Goal: Check status: Check status

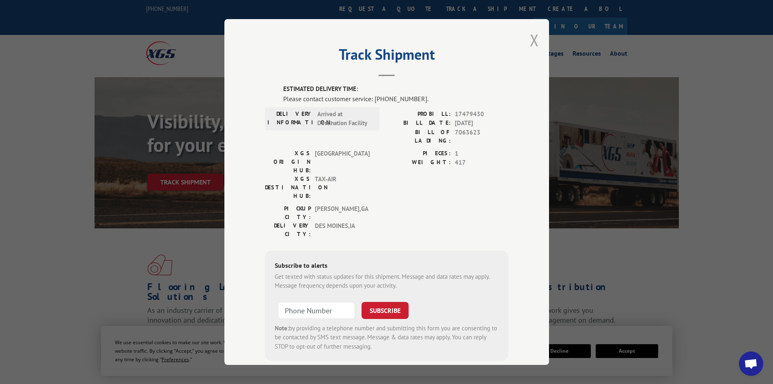
click at [530, 41] on button "Close modal" at bounding box center [534, 40] width 9 height 22
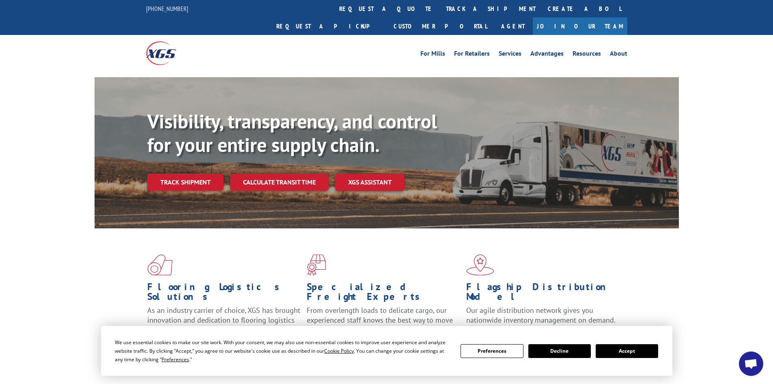
click at [440, 8] on link "track a shipment" at bounding box center [491, 8] width 102 height 17
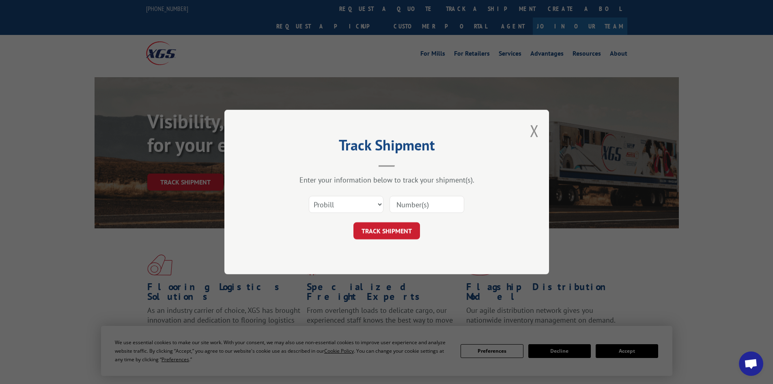
paste input "17479430"
type input "17479430"
click at [373, 229] on button "TRACK SHIPMENT" at bounding box center [386, 230] width 67 height 17
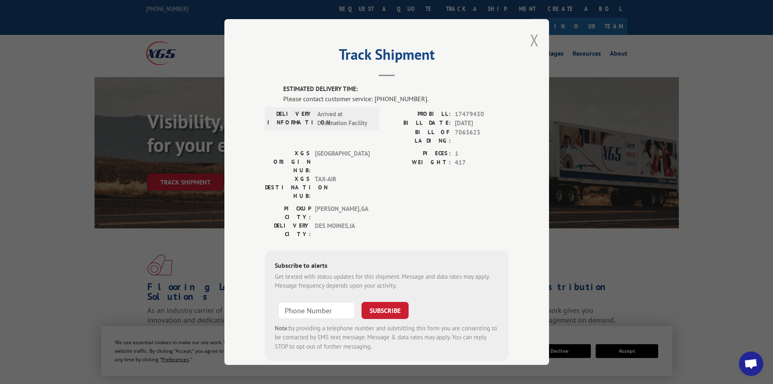
click at [530, 39] on button "Close modal" at bounding box center [534, 40] width 9 height 22
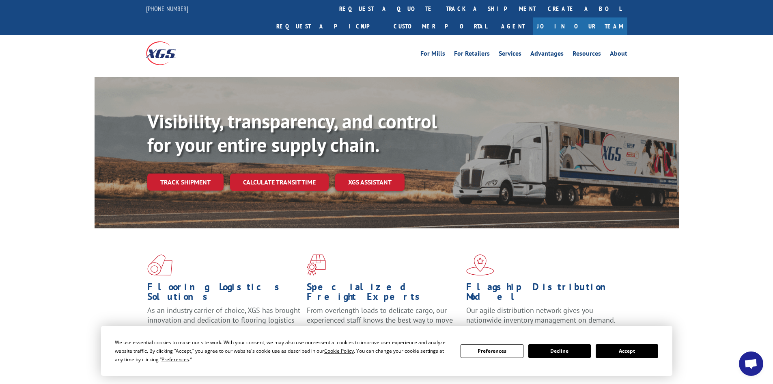
click at [614, 351] on button "Accept" at bounding box center [627, 351] width 62 height 14
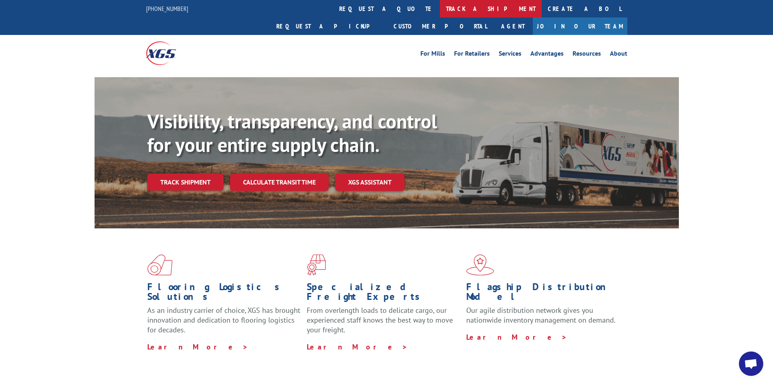
click at [440, 8] on link "track a shipment" at bounding box center [491, 8] width 102 height 17
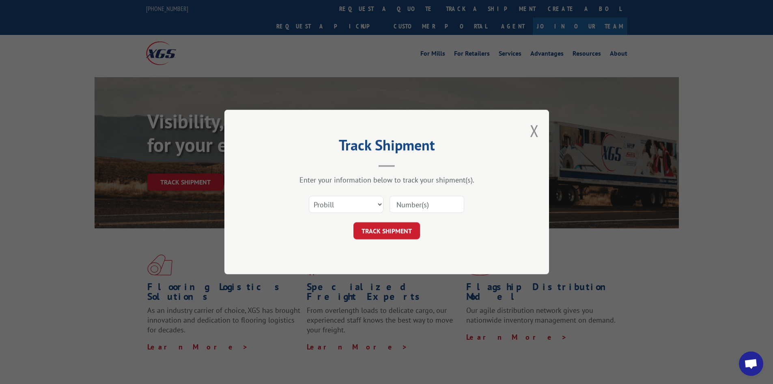
paste input "17479429"
type input "17479429"
click at [394, 224] on button "TRACK SHIPMENT" at bounding box center [386, 230] width 67 height 17
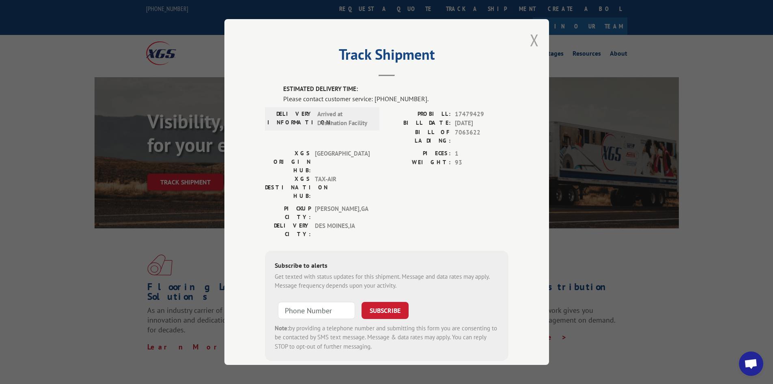
click at [532, 39] on button "Close modal" at bounding box center [534, 40] width 9 height 22
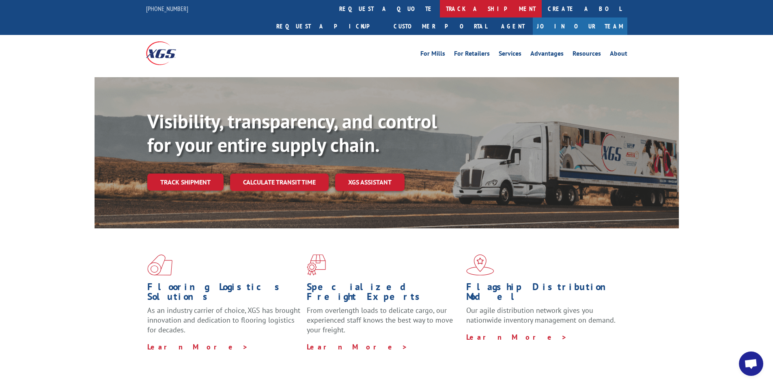
click at [440, 7] on link "track a shipment" at bounding box center [491, 8] width 102 height 17
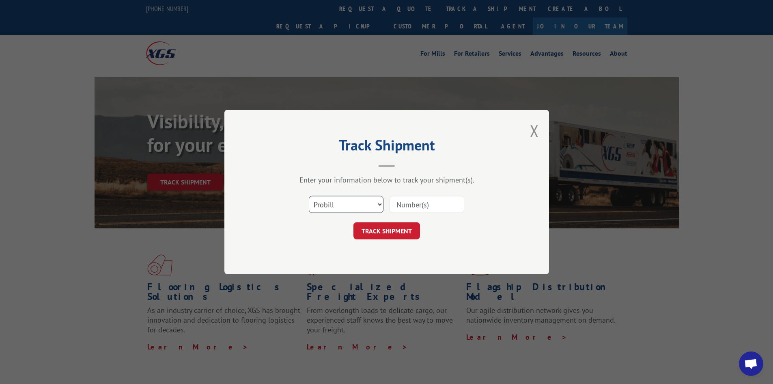
click at [320, 208] on select "Select category... Probill BOL PO" at bounding box center [346, 204] width 75 height 17
select select "bol"
click at [309, 196] on select "Select category... Probill BOL PO" at bounding box center [346, 204] width 75 height 17
paste input "5628840"
type input "5628840"
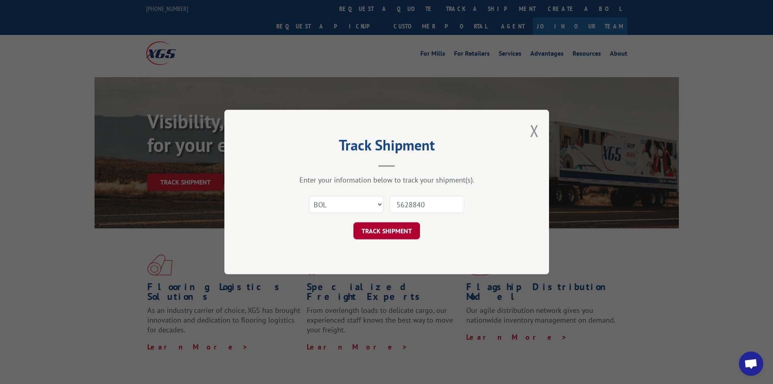
click at [381, 233] on button "TRACK SHIPMENT" at bounding box center [386, 230] width 67 height 17
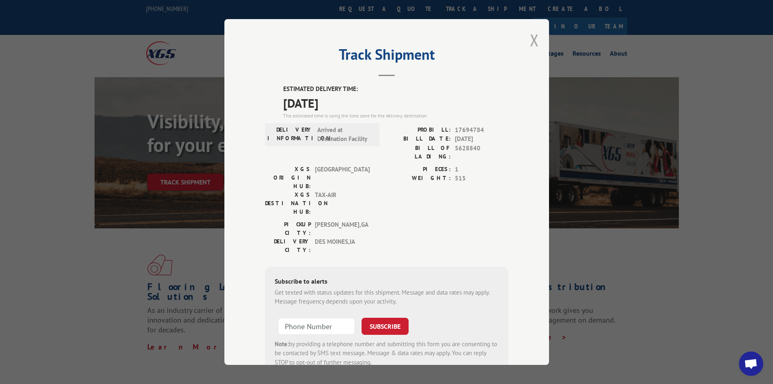
click at [531, 40] on button "Close modal" at bounding box center [534, 40] width 9 height 22
